Goal: Task Accomplishment & Management: Manage account settings

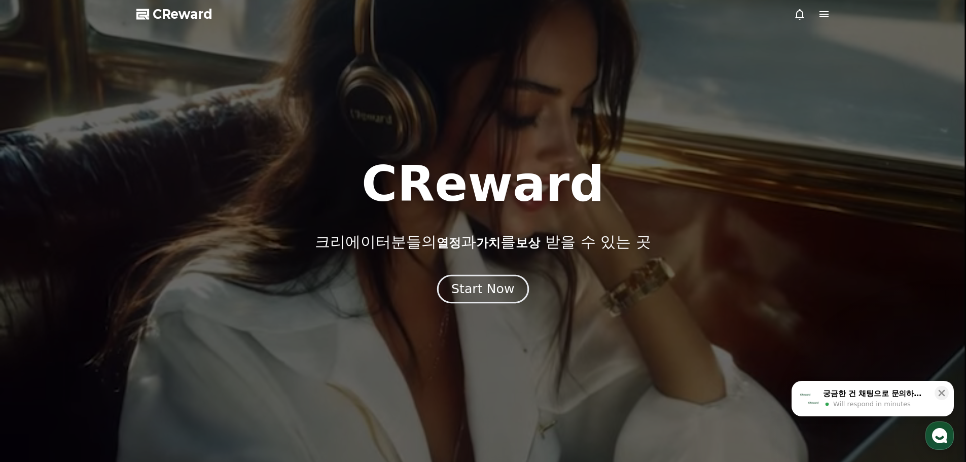
click at [510, 290] on div "Start Now" at bounding box center [482, 289] width 63 height 17
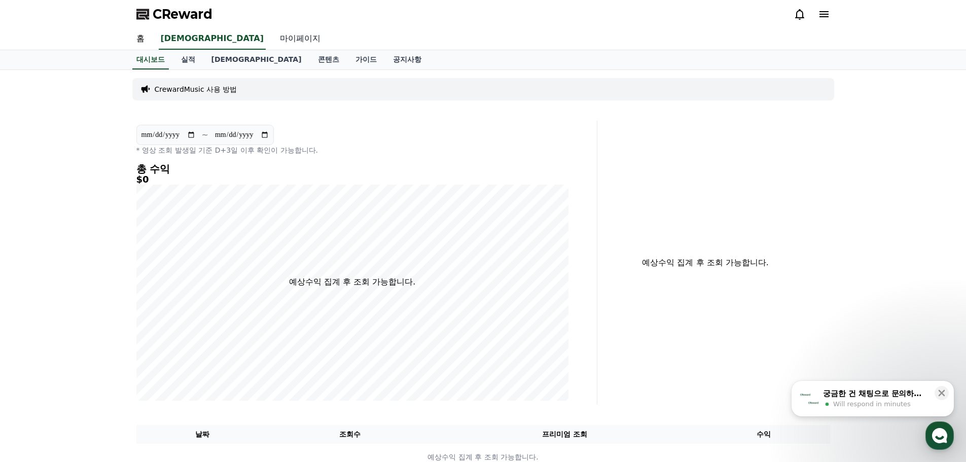
click at [272, 42] on link "마이페이지" at bounding box center [300, 38] width 57 height 21
select select "**********"
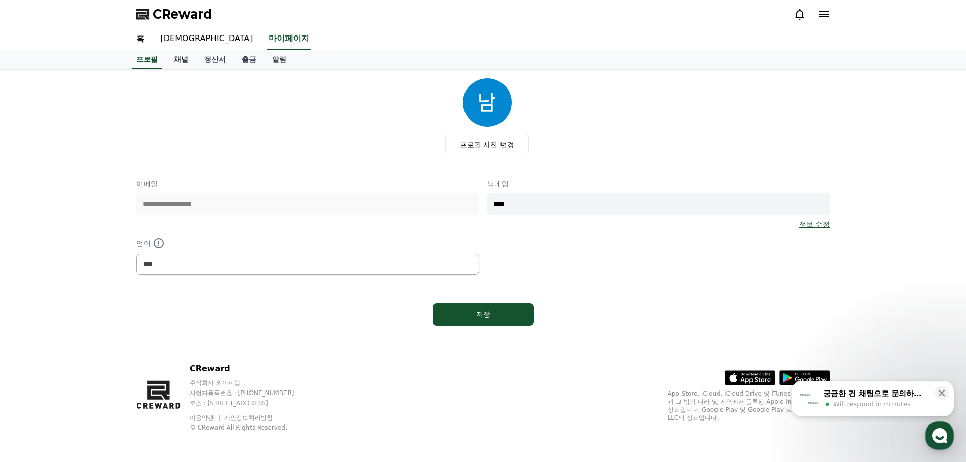
click at [175, 59] on link "채널" at bounding box center [181, 59] width 30 height 19
